Goal: Find specific page/section: Find specific page/section

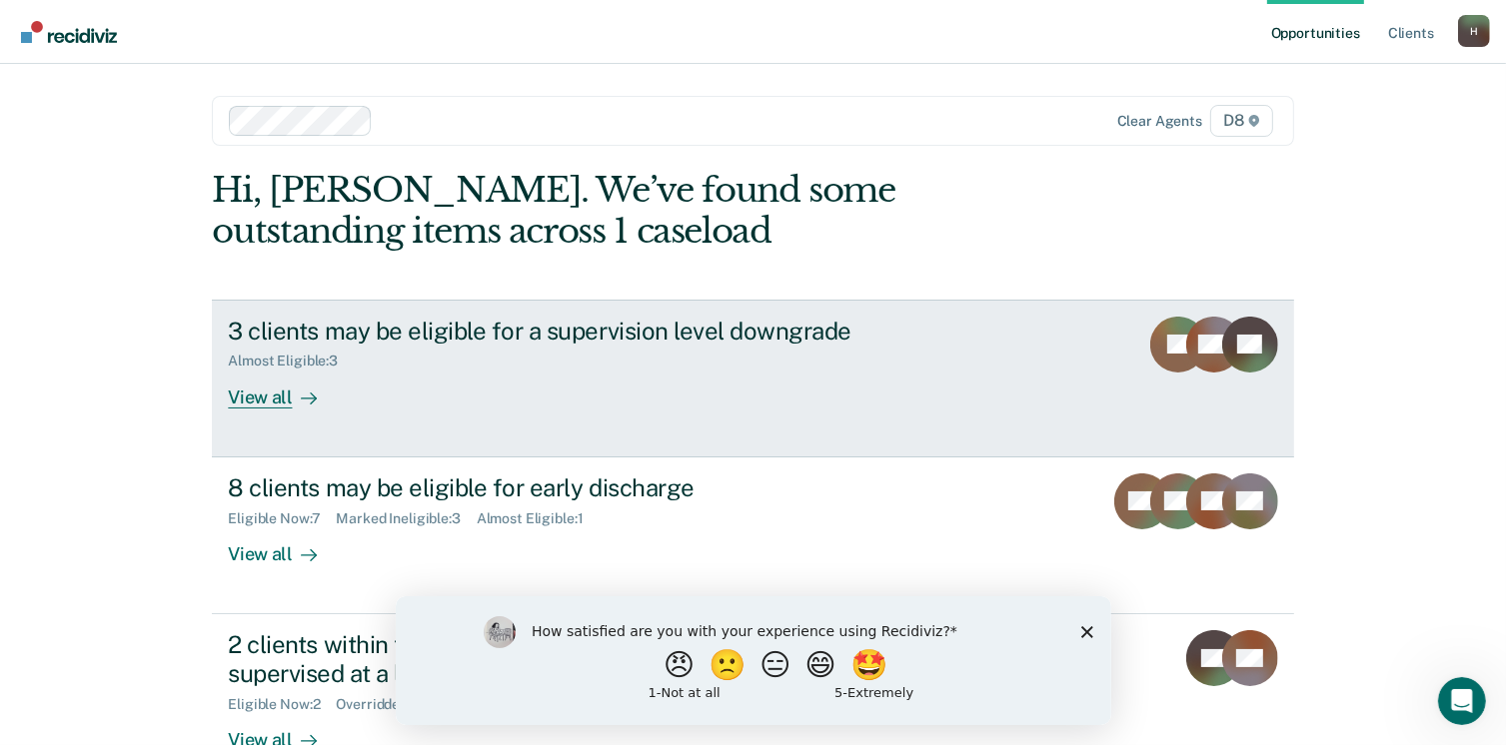
click at [256, 397] on div "View all" at bounding box center [284, 389] width 112 height 39
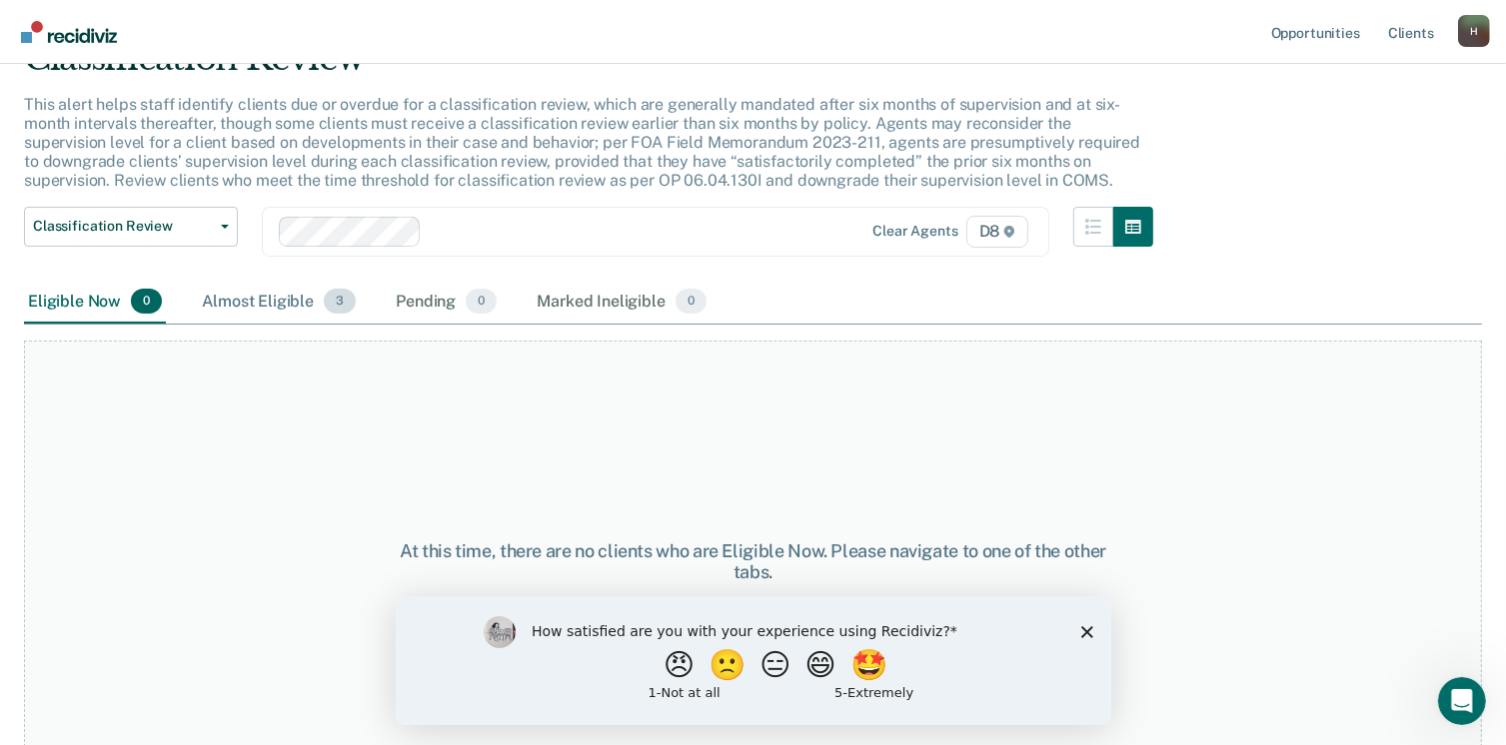
click at [284, 306] on div "Almost Eligible 3" at bounding box center [279, 303] width 162 height 44
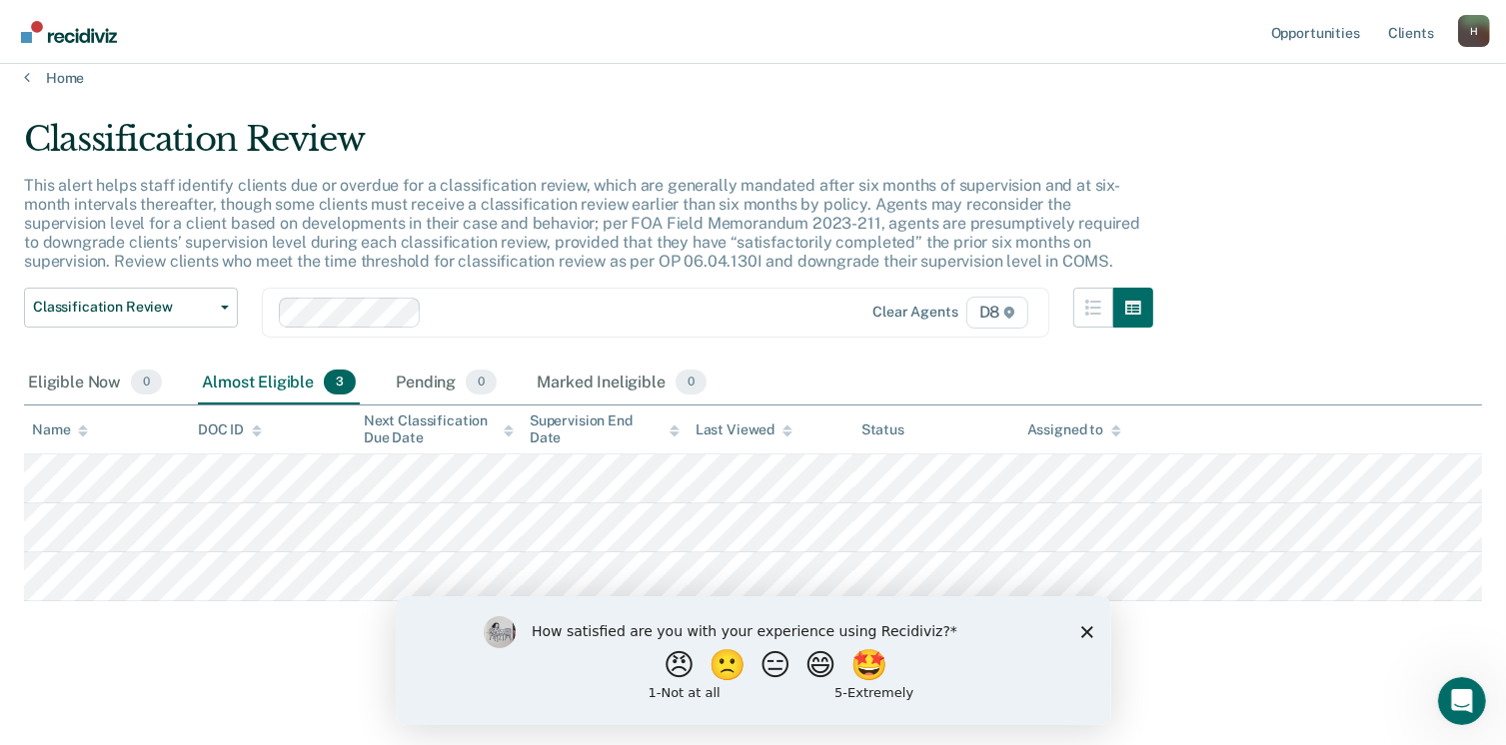
scroll to position [16, 0]
click at [64, 76] on link "Home" at bounding box center [753, 81] width 1458 height 18
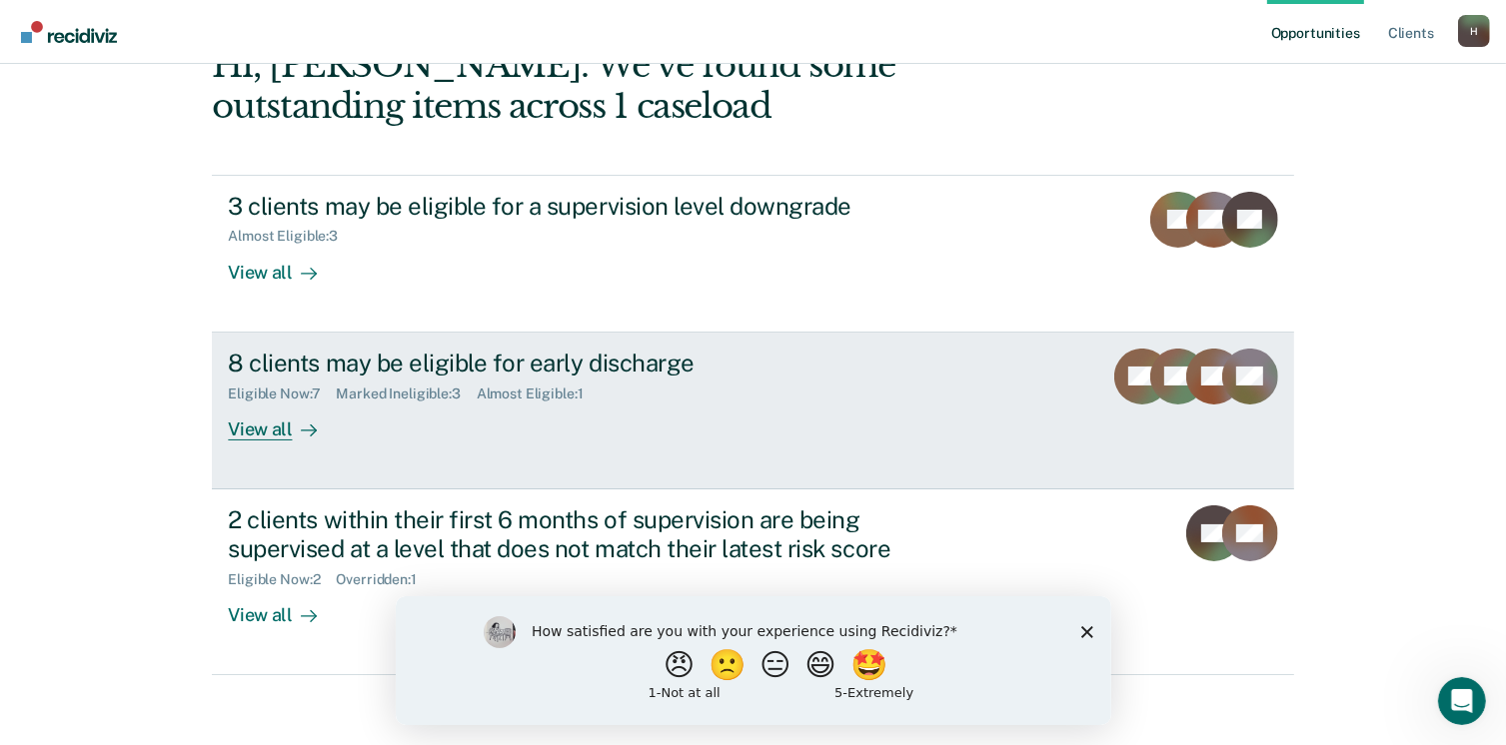
scroll to position [133, 0]
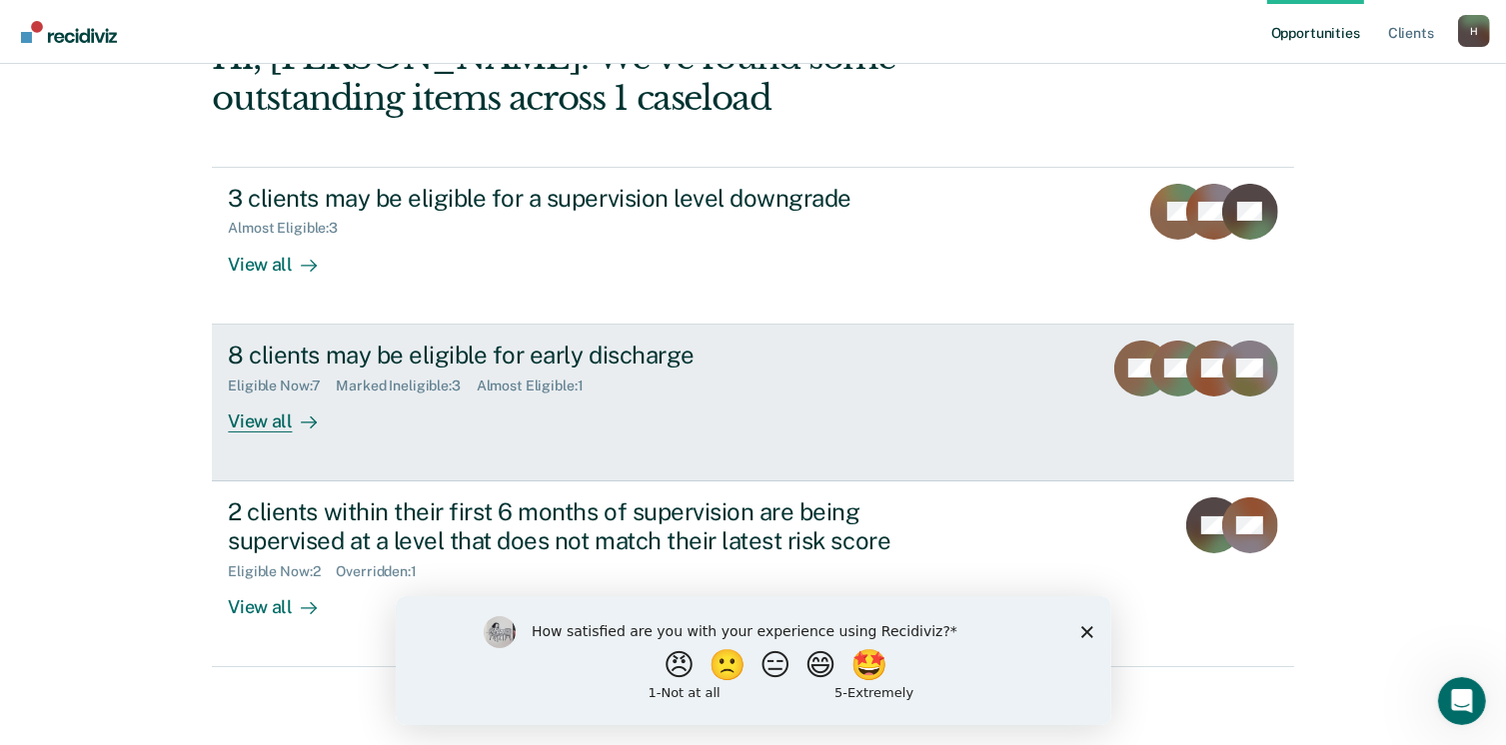
click at [273, 427] on div "View all" at bounding box center [284, 413] width 112 height 39
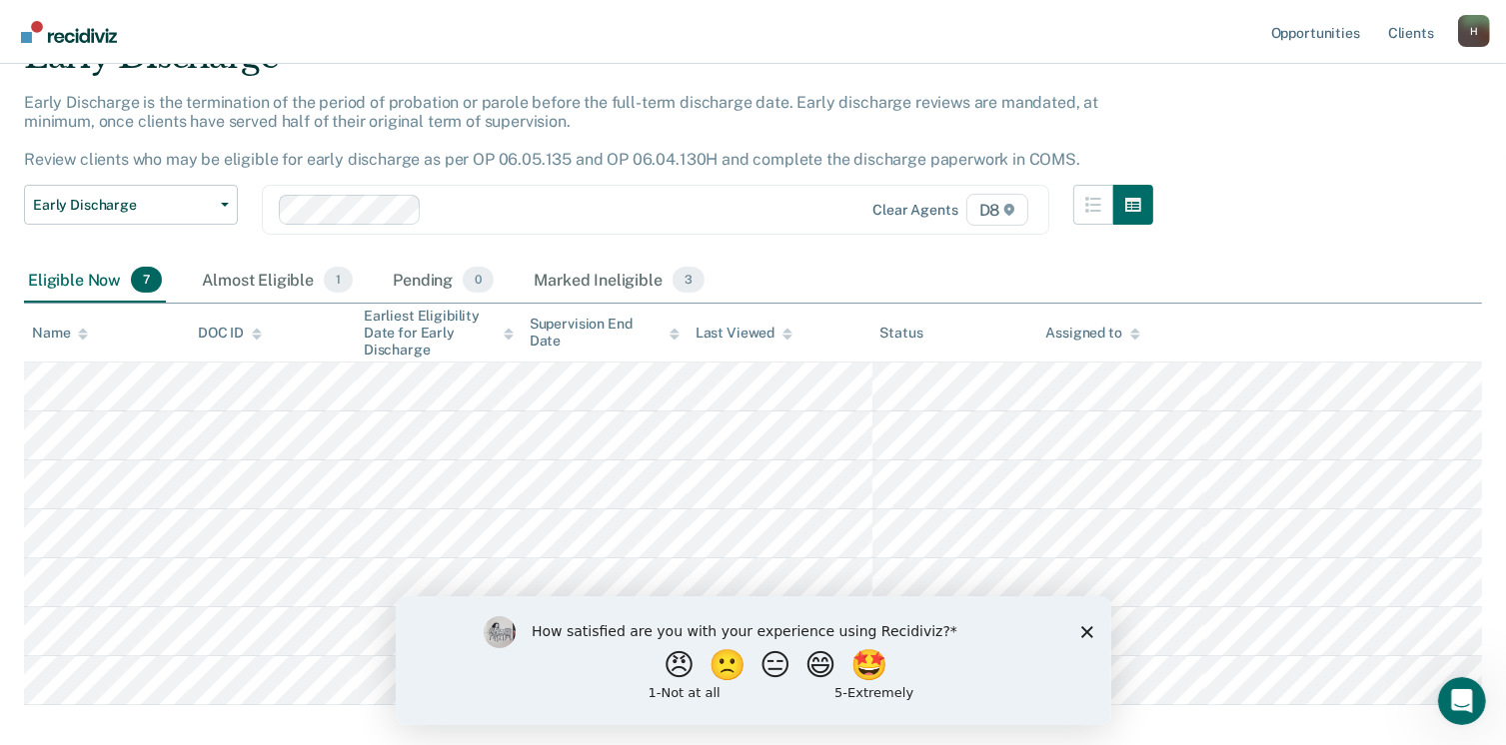
scroll to position [204, 0]
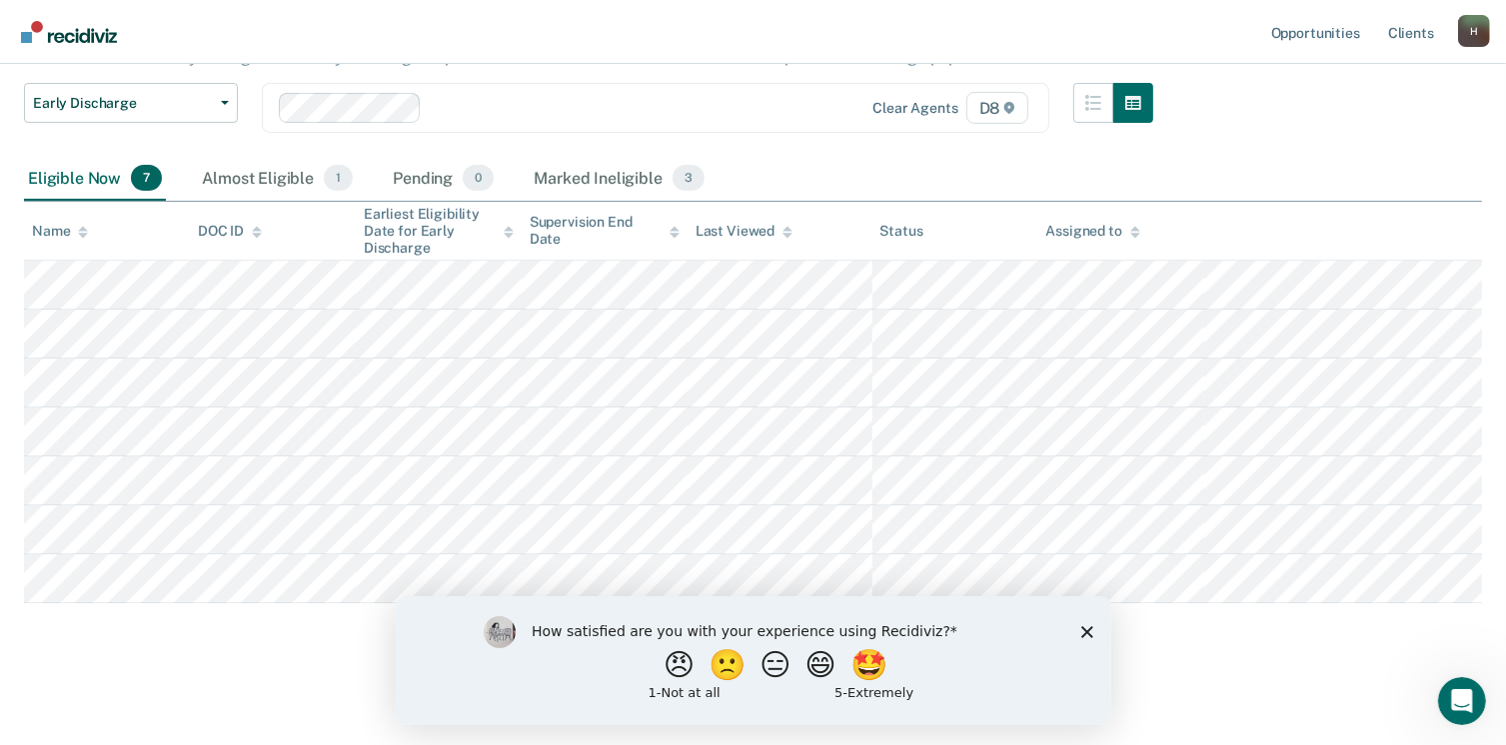
click at [1080, 635] on icon "Close survey" at bounding box center [1086, 632] width 12 height 12
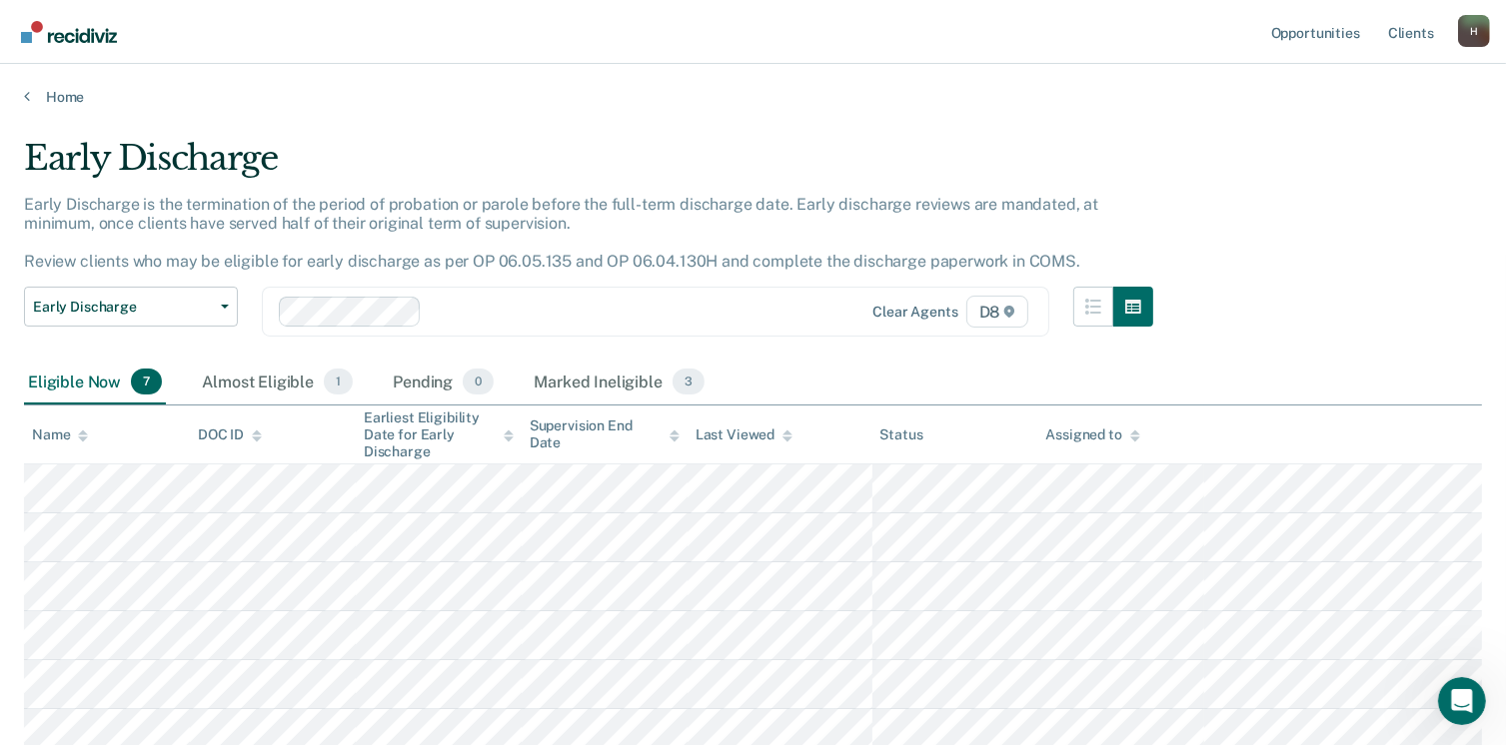
scroll to position [0, 0]
click at [70, 91] on link "Home" at bounding box center [753, 97] width 1458 height 18
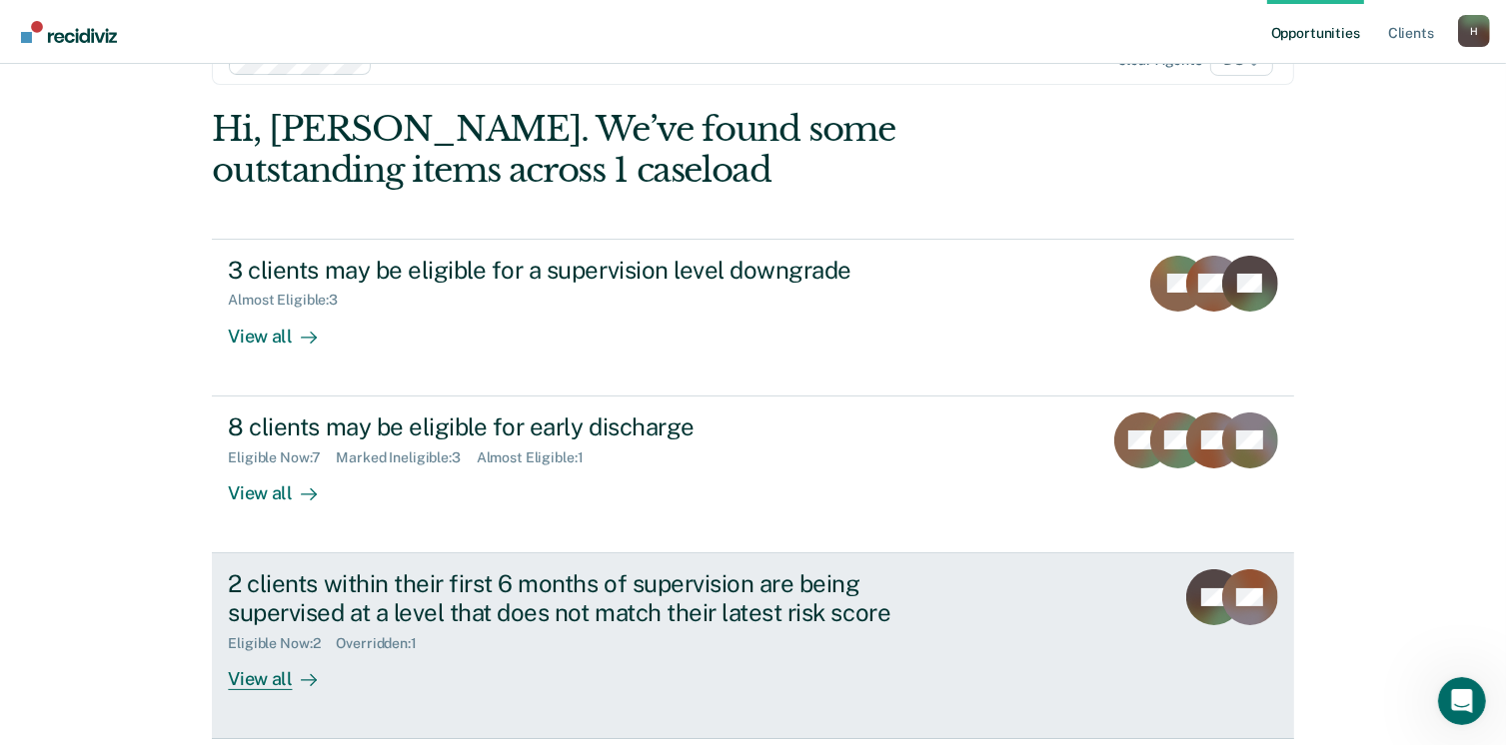
scroll to position [133, 0]
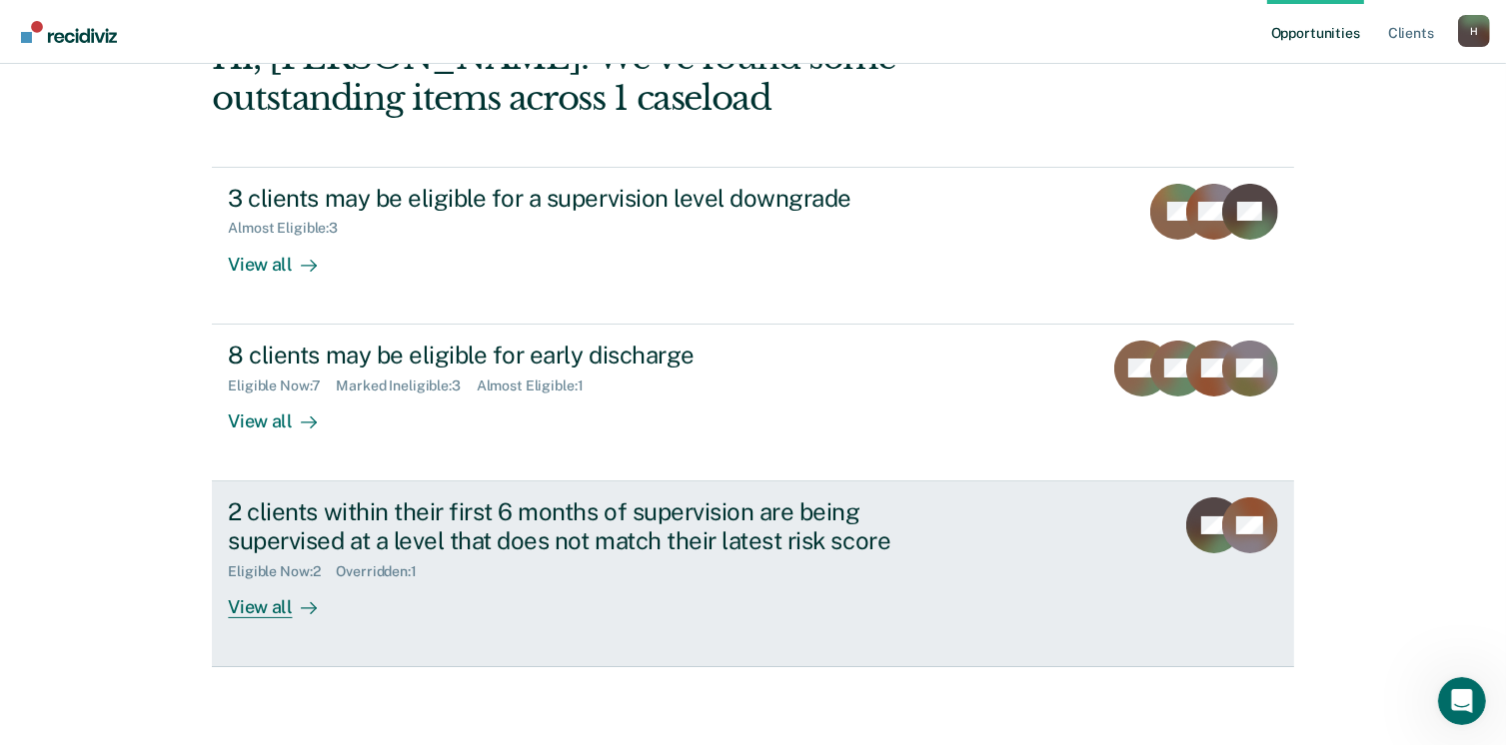
click at [241, 592] on div "View all" at bounding box center [284, 599] width 112 height 39
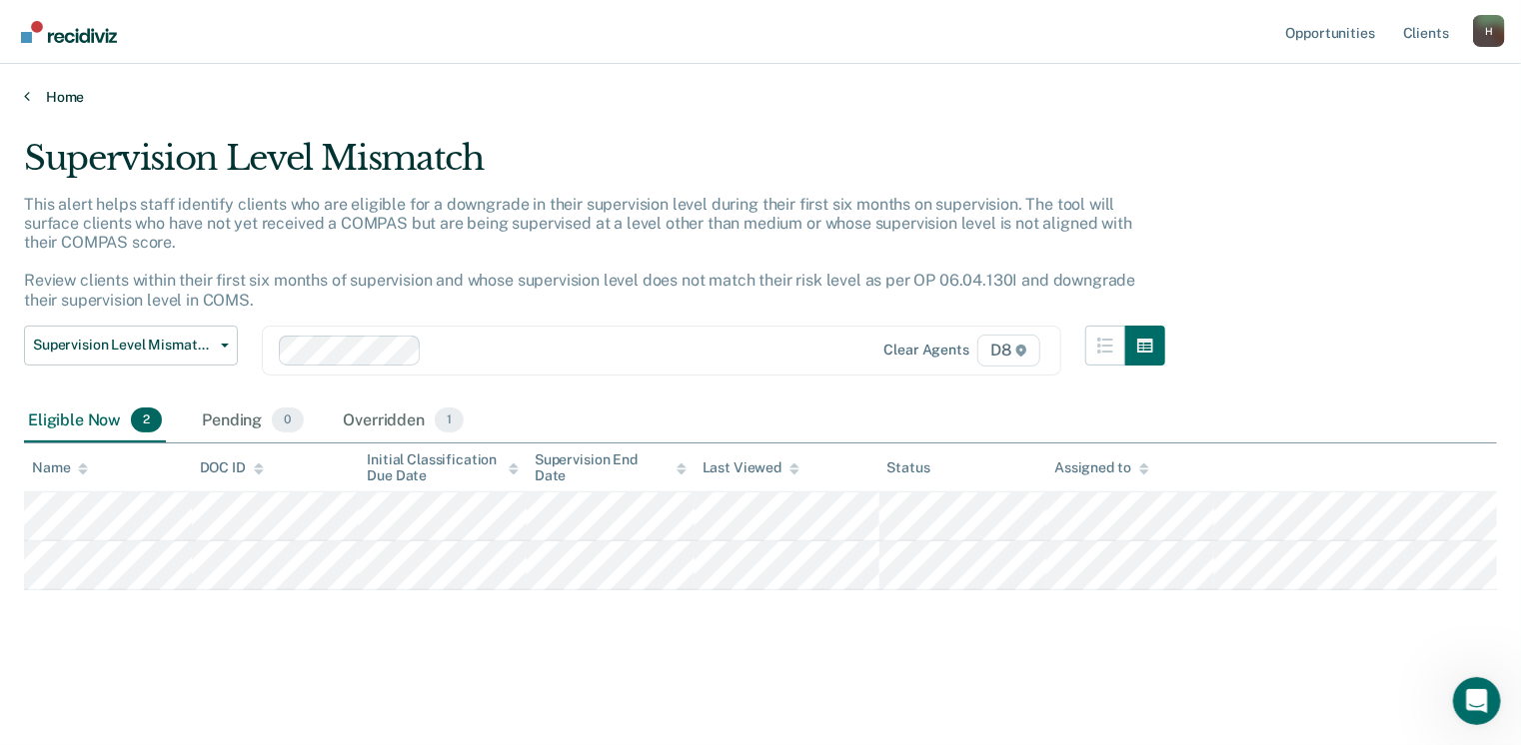
click at [57, 90] on link "Home" at bounding box center [760, 97] width 1473 height 18
